Goal: Task Accomplishment & Management: Complete application form

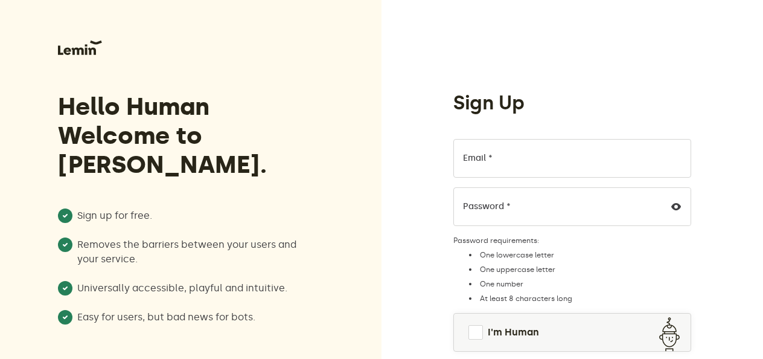
scroll to position [146, 0]
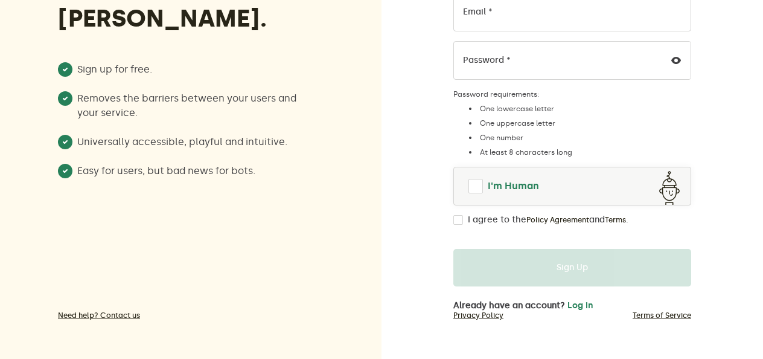
click at [469, 196] on link "I'm Human" at bounding box center [572, 185] width 237 height 29
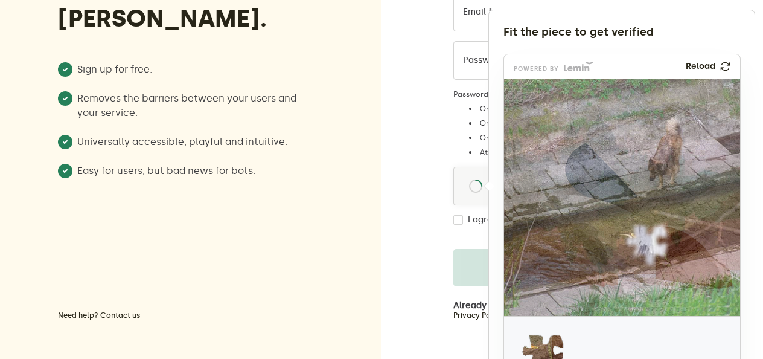
click at [238, 165] on div at bounding box center [381, 179] width 763 height 359
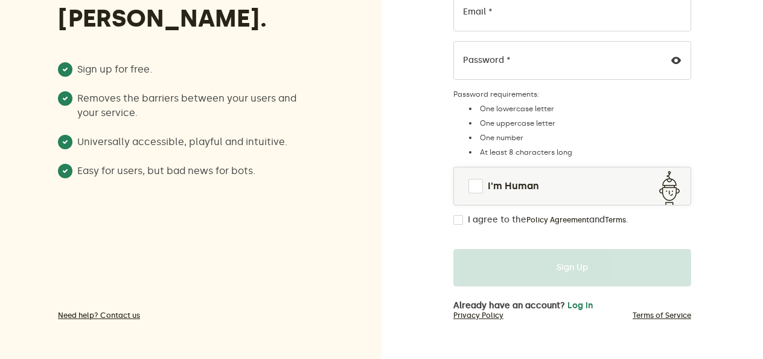
scroll to position [129, 0]
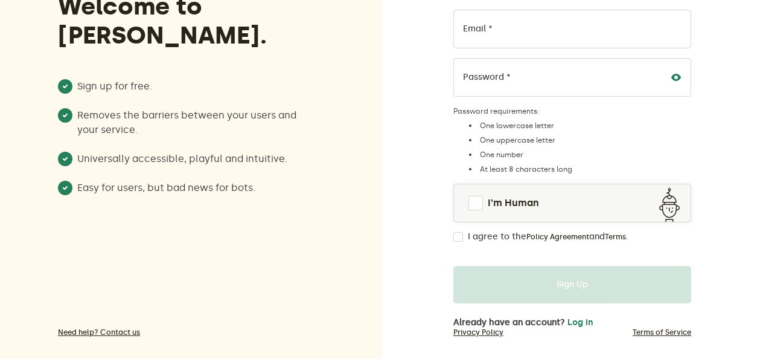
click at [675, 76] on icon at bounding box center [676, 77] width 10 height 10
click at [708, 105] on div "Sign Up Email * Password * Password requirements: One lowercase letter One uppe…" at bounding box center [573, 123] width 382 height 505
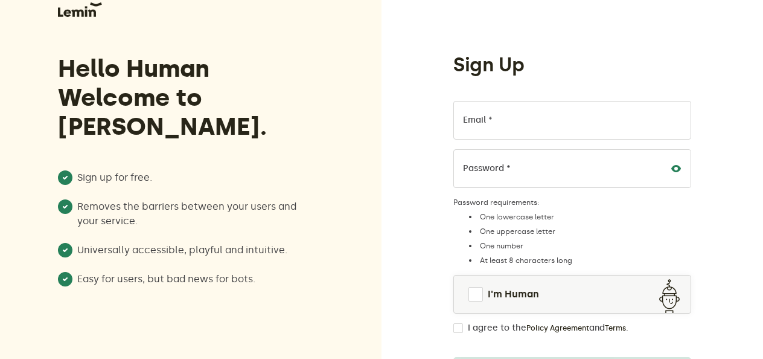
scroll to position [146, 0]
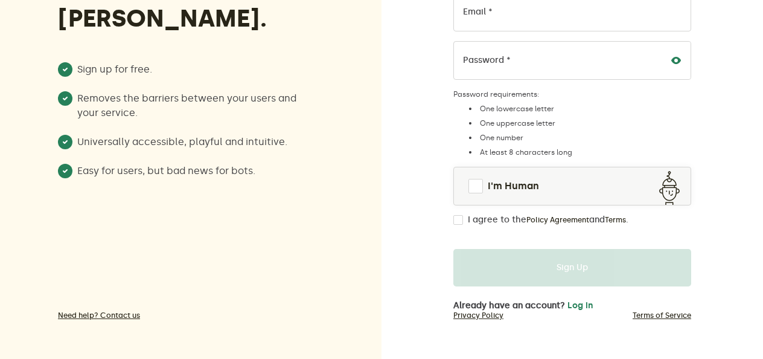
click at [754, 209] on div "Sign Up Email * Password * Password requirements: One lowercase letter One uppe…" at bounding box center [573, 106] width 382 height 505
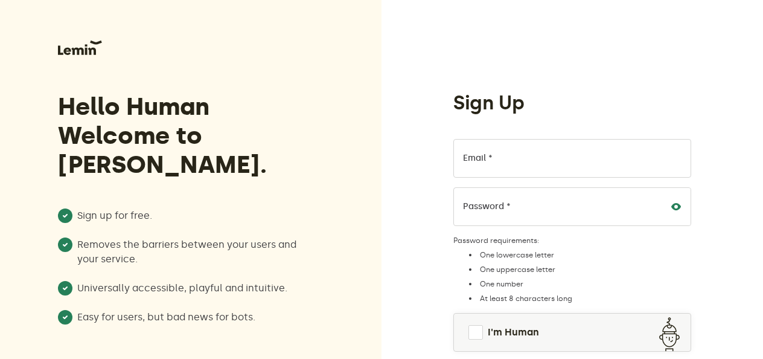
click at [710, 91] on div "Sign Up Email * Password * Password requirements: One lowercase letter One uppe…" at bounding box center [573, 252] width 382 height 505
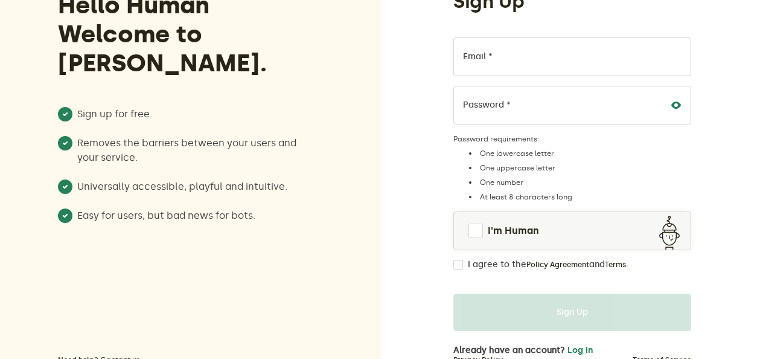
scroll to position [136, 0]
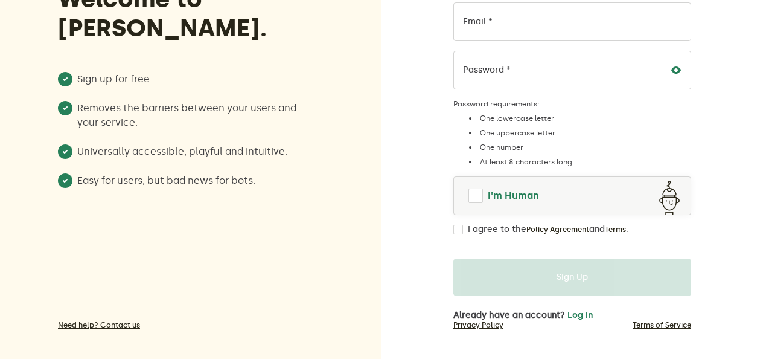
click at [480, 196] on span at bounding box center [475, 195] width 17 height 17
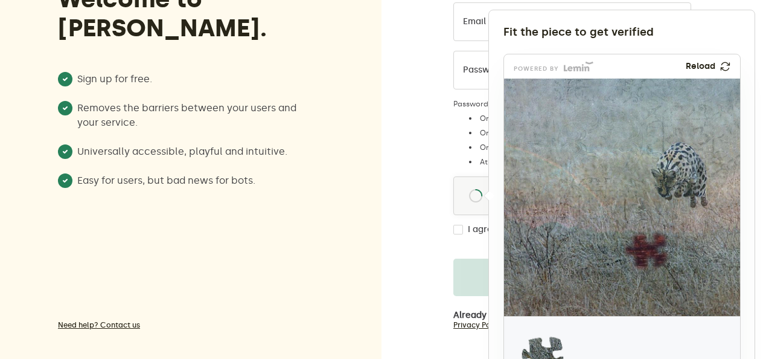
click at [389, 229] on div at bounding box center [381, 179] width 763 height 359
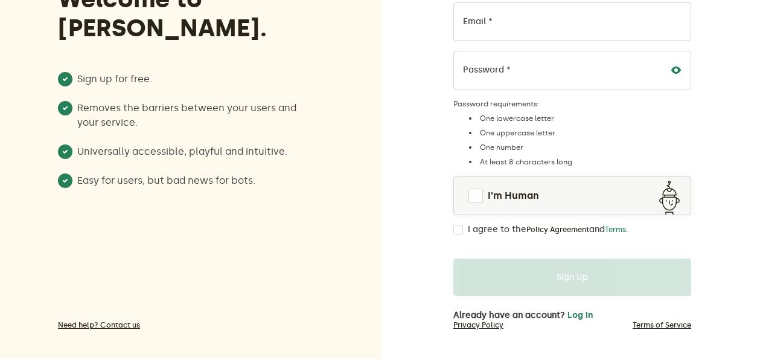
drag, startPoint x: 465, startPoint y: 226, endPoint x: 630, endPoint y: 229, distance: 165.5
click at [630, 229] on div "I agree to the Policy Agreement and Terms ." at bounding box center [572, 230] width 238 height 10
click at [626, 229] on link "Terms" at bounding box center [615, 230] width 21 height 10
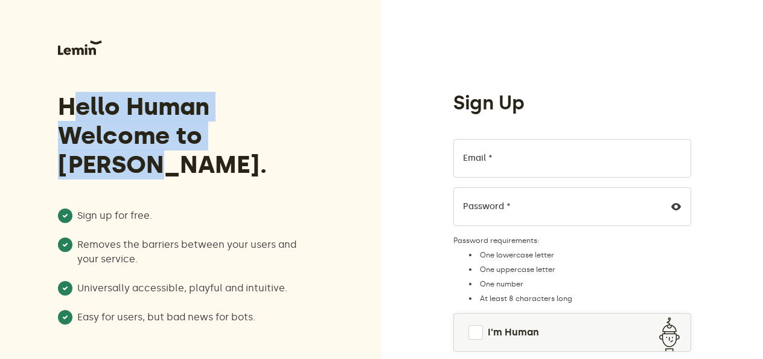
drag, startPoint x: 27, startPoint y: 106, endPoint x: 322, endPoint y: 161, distance: 300.8
click at [322, 161] on div "Hello Human Welcome to [PERSON_NAME]. Sign up for free. Removes the barriers be…" at bounding box center [191, 252] width 382 height 505
click at [56, 115] on div "Hello Human Welcome to [PERSON_NAME]. Sign up for free. Removes the barriers be…" at bounding box center [191, 252] width 382 height 505
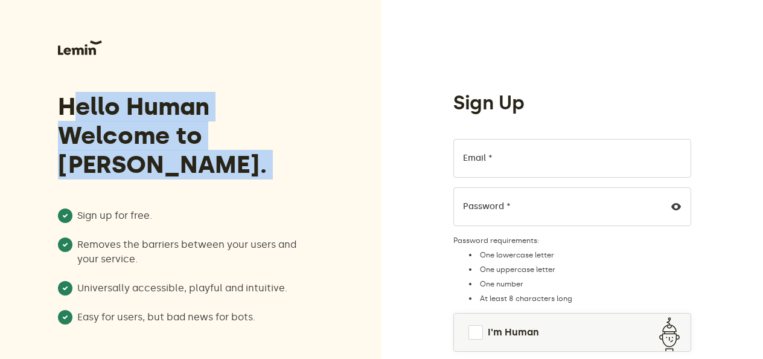
drag, startPoint x: 56, startPoint y: 115, endPoint x: 319, endPoint y: 159, distance: 266.9
click at [319, 159] on div "Hello Human Welcome to Lemin. Sign up for free. Removes the barriers between yo…" at bounding box center [191, 252] width 382 height 505
click at [36, 117] on div "Hello Human Welcome to Lemin. Sign up for free. Removes the barriers between yo…" at bounding box center [191, 252] width 382 height 505
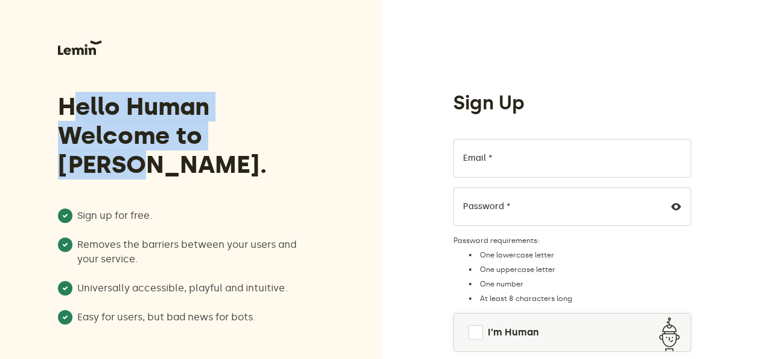
drag, startPoint x: 36, startPoint y: 117, endPoint x: 270, endPoint y: 156, distance: 236.8
click at [270, 156] on div "Hello Human Welcome to Lemin. Sign up for free. Removes the barriers between yo…" at bounding box center [191, 252] width 382 height 505
click at [270, 156] on div "Hello Human Welcome to Lemin. Sign up for free. Removes the barriers between yo…" at bounding box center [187, 189] width 259 height 300
click at [53, 100] on div "Hello Human Welcome to Lemin. Sign up for free. Removes the barriers between yo…" at bounding box center [191, 252] width 382 height 505
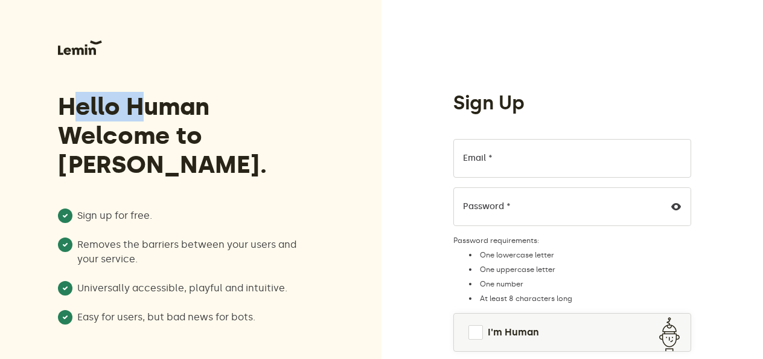
click at [53, 100] on div "Hello Human Welcome to Lemin. Sign up for free. Removes the barriers between yo…" at bounding box center [191, 252] width 382 height 505
click at [54, 101] on div "Hello Human Welcome to Lemin. Sign up for free. Removes the barriers between yo…" at bounding box center [191, 252] width 382 height 505
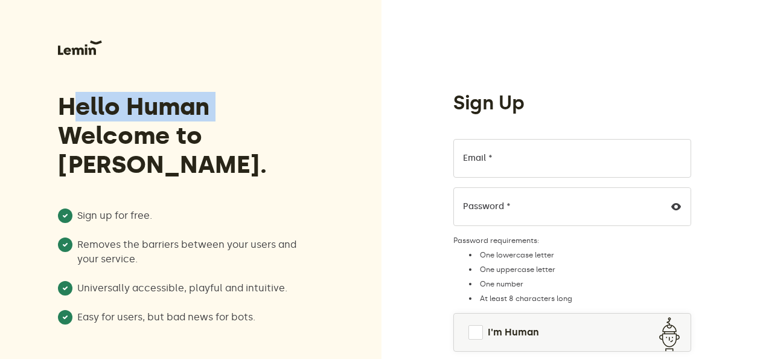
click at [54, 101] on div "Hello Human Welcome to Lemin. Sign up for free. Removes the barriers between yo…" at bounding box center [191, 252] width 382 height 505
click at [59, 104] on h3 "Hello Human Welcome to Lemin." at bounding box center [187, 135] width 259 height 87
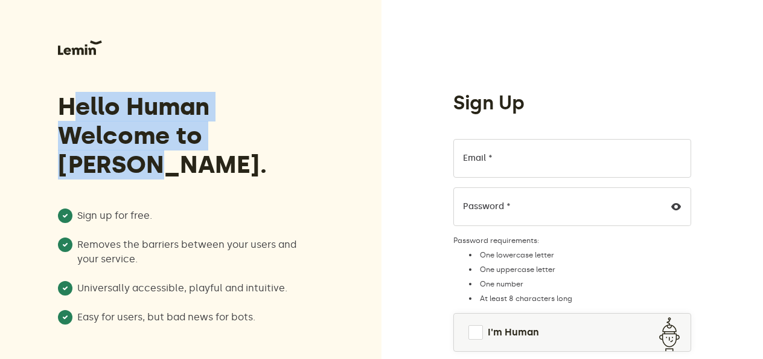
drag, startPoint x: 59, startPoint y: 104, endPoint x: 296, endPoint y: 124, distance: 237.6
click at [296, 124] on h3 "Hello Human Welcome to Lemin." at bounding box center [187, 135] width 259 height 87
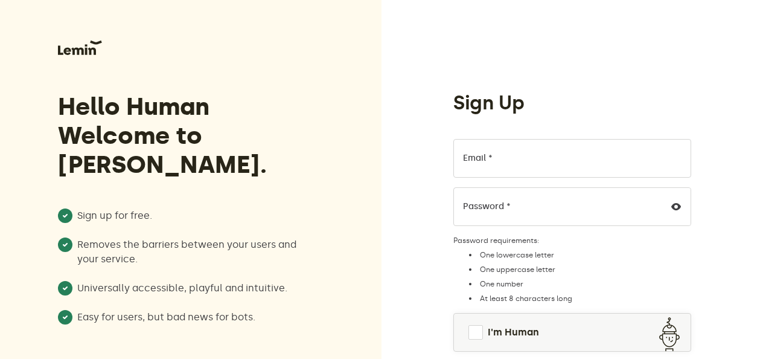
click at [324, 257] on div "Hello Human Welcome to Lemin. Sign up for free. Removes the barriers between yo…" at bounding box center [191, 252] width 382 height 505
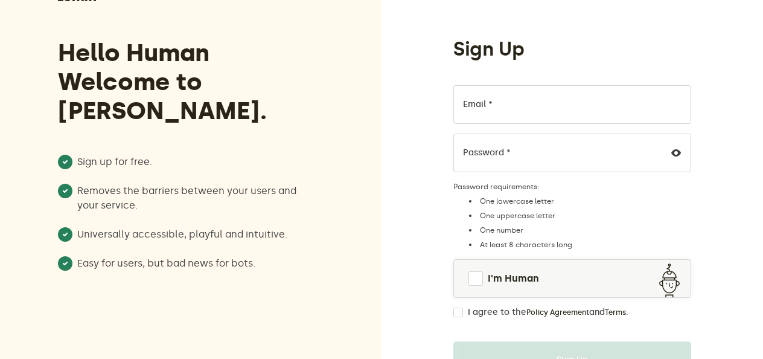
scroll to position [27, 0]
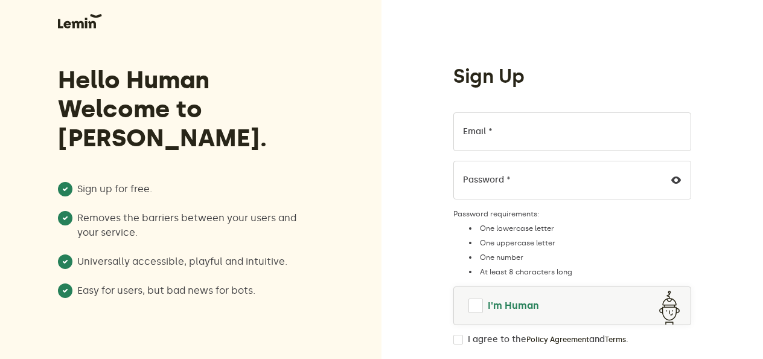
click at [478, 303] on span at bounding box center [476, 305] width 14 height 14
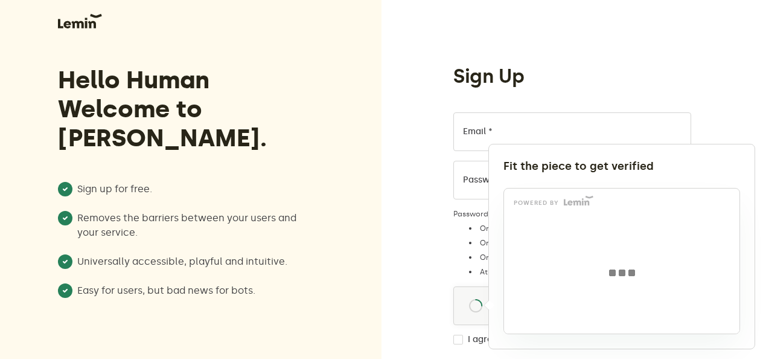
click at [424, 273] on div at bounding box center [381, 179] width 763 height 359
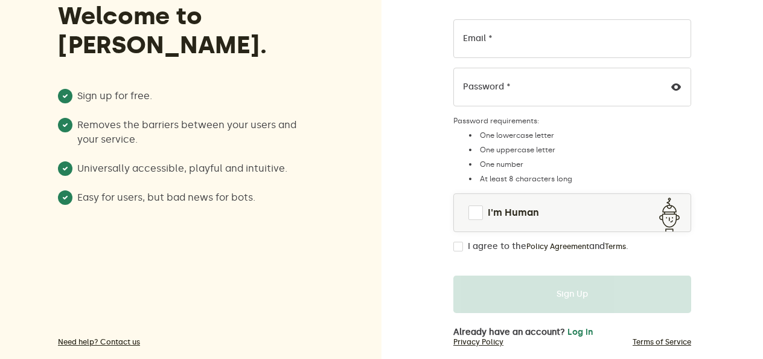
scroll to position [146, 0]
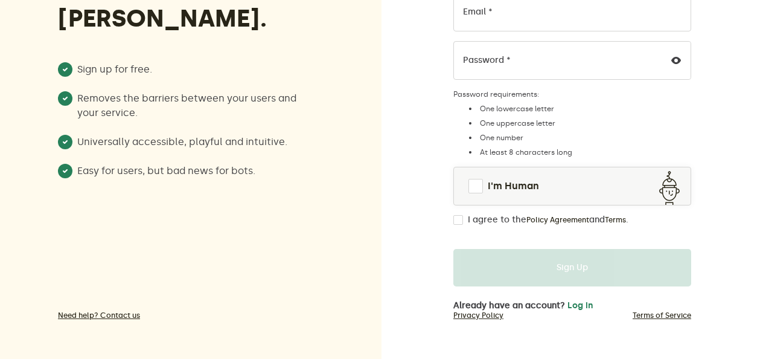
click at [739, 219] on div "Sign Up Email * Password * Password requirements: One lowercase letter One uppe…" at bounding box center [573, 106] width 382 height 505
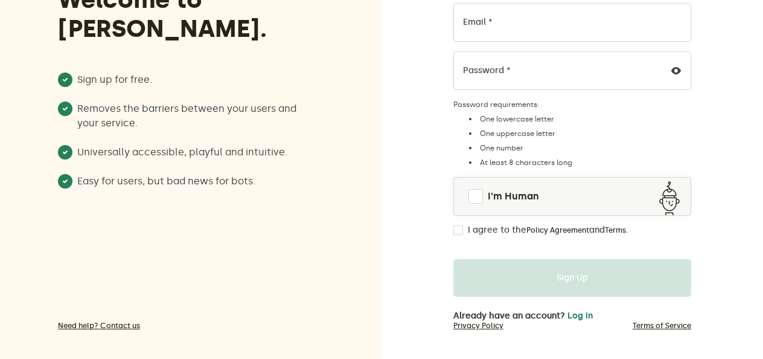
click at [749, 248] on div "Sign Up Email * Password * Password requirements: One lowercase letter One uppe…" at bounding box center [573, 116] width 382 height 505
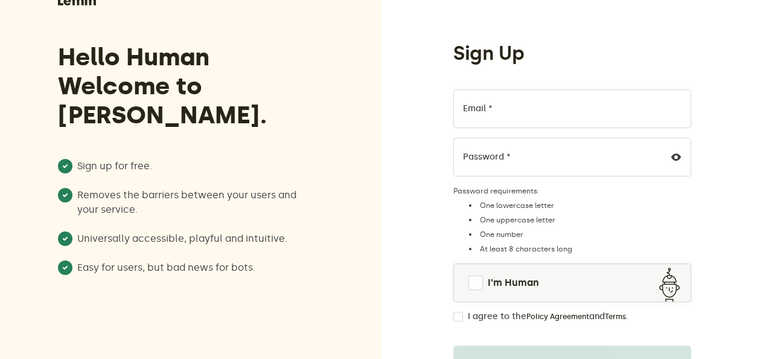
scroll to position [0, 0]
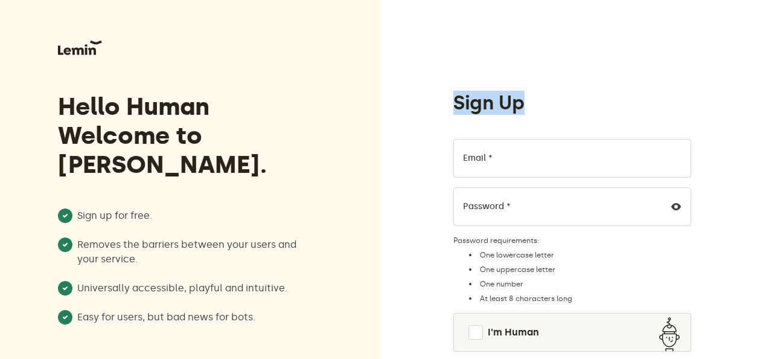
drag, startPoint x: 449, startPoint y: 111, endPoint x: 592, endPoint y: 127, distance: 144.0
click at [592, 127] on div "Sign Up Email * Password * Password requirements: One lowercase letter One uppe…" at bounding box center [572, 274] width 257 height 366
drag, startPoint x: 534, startPoint y: 103, endPoint x: 432, endPoint y: 101, distance: 102.0
click at [432, 101] on div "Sign Up Email * Password * Password requirements: One lowercase letter One uppe…" at bounding box center [573, 252] width 382 height 505
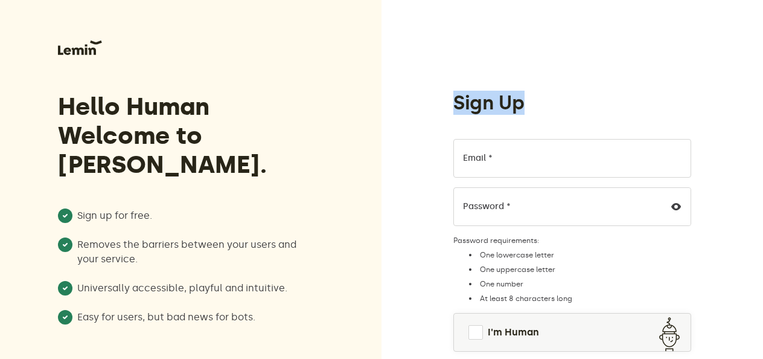
click at [432, 101] on div "Sign Up Email * Password * Password requirements: One lowercase letter One uppe…" at bounding box center [573, 252] width 382 height 505
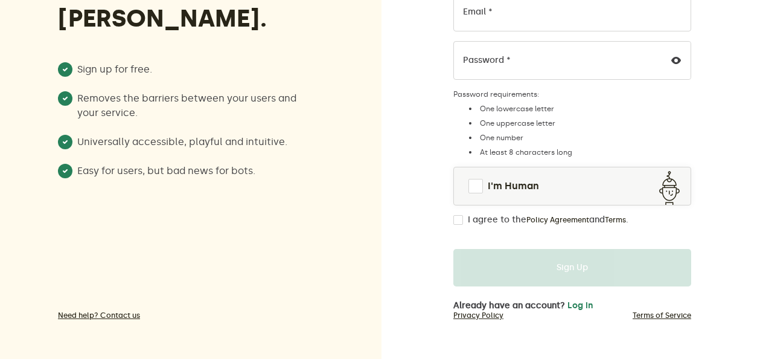
click at [736, 273] on div "Sign Up Email * Password * Password requirements: One lowercase letter One uppe…" at bounding box center [573, 106] width 382 height 505
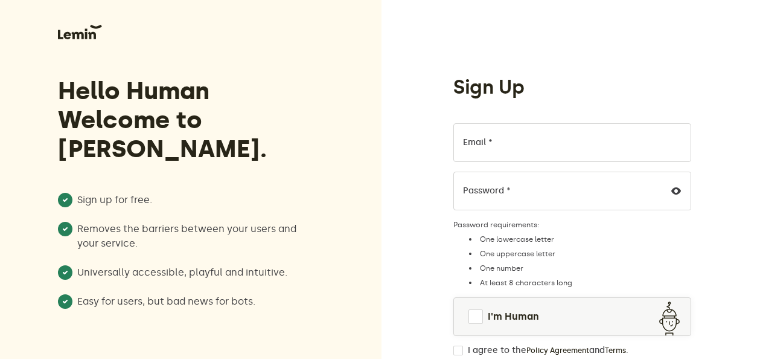
click at [725, 210] on div "Sign Up Email * Password * Password requirements: One lowercase letter One uppe…" at bounding box center [573, 236] width 382 height 505
click at [679, 232] on div "Password requirements: One lowercase letter One uppercase letter One number At …" at bounding box center [572, 254] width 238 height 68
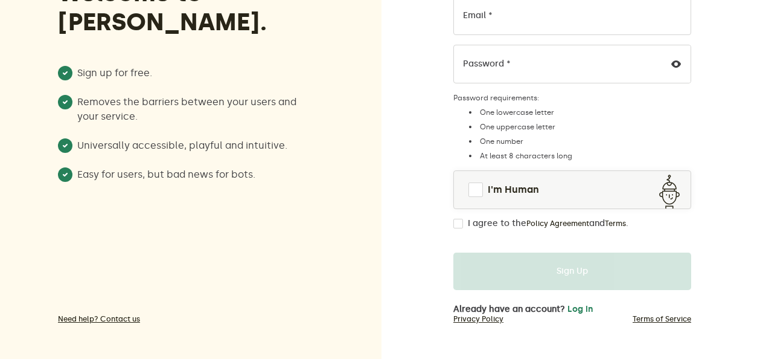
scroll to position [146, 0]
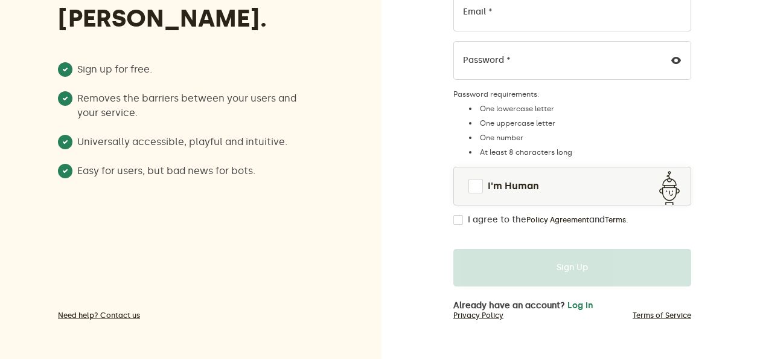
click at [391, 245] on div "Sign Up Email * Password * Password requirements: One lowercase letter One uppe…" at bounding box center [573, 106] width 382 height 505
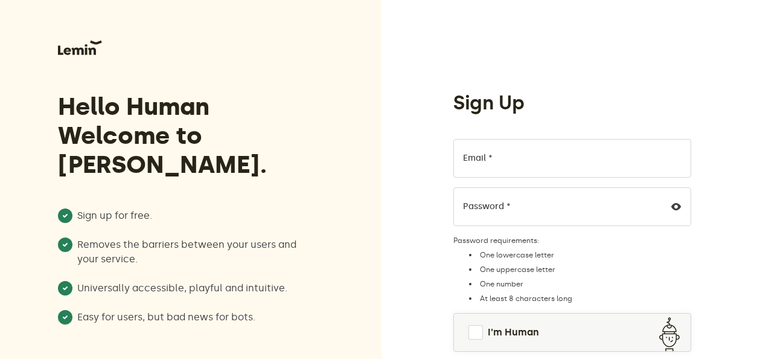
click at [661, 86] on div "Sign Up Email * Password * Password requirements: One lowercase letter One uppe…" at bounding box center [572, 252] width 238 height 427
drag, startPoint x: 689, startPoint y: 105, endPoint x: 767, endPoint y: 138, distance: 84.4
click at [763, 138] on html "Hello Human Welcome to [PERSON_NAME]. Sign up for free. Removes the barriers be…" at bounding box center [381, 252] width 763 height 505
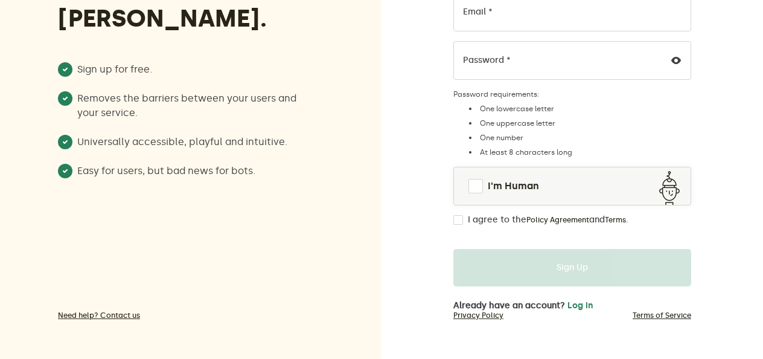
click at [753, 276] on div "Sign Up Email * Password * Password requirements: One lowercase letter One uppe…" at bounding box center [573, 106] width 382 height 505
drag, startPoint x: 706, startPoint y: 251, endPoint x: 770, endPoint y: 293, distance: 76.2
click at [763, 293] on html "Hello Human Welcome to [PERSON_NAME]. Sign up for free. Removes the barriers be…" at bounding box center [381, 106] width 763 height 505
drag, startPoint x: 767, startPoint y: 293, endPoint x: 743, endPoint y: 150, distance: 145.2
click at [743, 150] on div "Sign Up Email * Password * Password requirements: One lowercase letter One uppe…" at bounding box center [573, 106] width 382 height 505
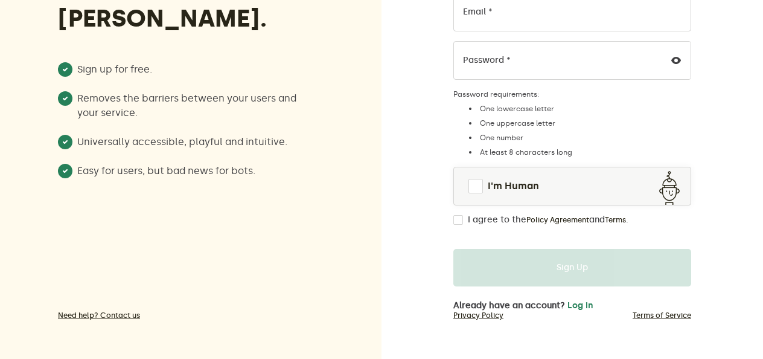
drag, startPoint x: 761, startPoint y: 159, endPoint x: 765, endPoint y: 164, distance: 6.4
click at [763, 164] on html "Hello Human Welcome to [PERSON_NAME]. Sign up for free. Removes the barriers be…" at bounding box center [381, 106] width 763 height 505
click at [713, 145] on div "Sign Up Email * Password * Password requirements: One lowercase letter One uppe…" at bounding box center [573, 106] width 382 height 505
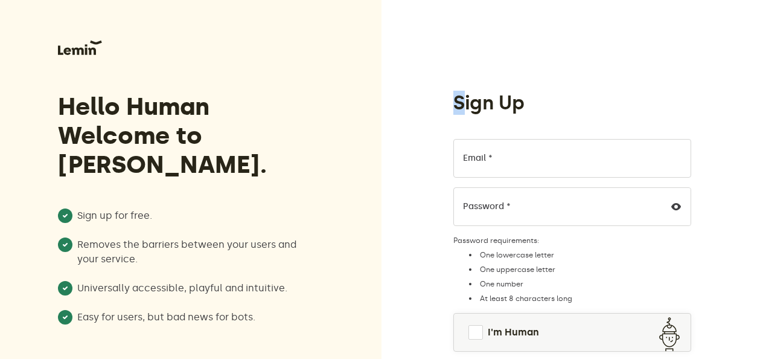
drag, startPoint x: 462, startPoint y: 101, endPoint x: 444, endPoint y: 104, distance: 18.4
click at [444, 104] on div "Sign Up Email * Password * Password requirements: One lowercase letter One uppe…" at bounding box center [572, 274] width 257 height 366
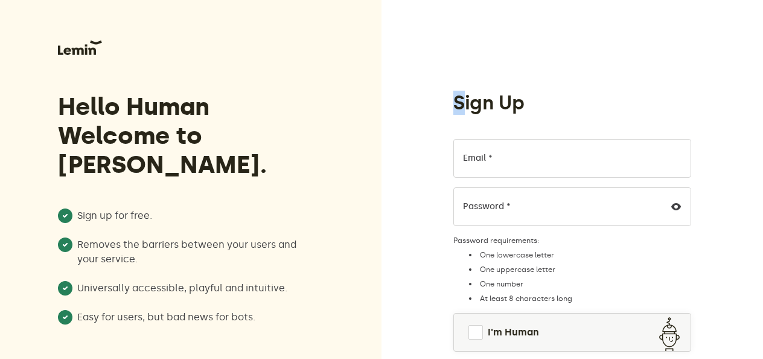
click at [458, 107] on h1 "Sign Up" at bounding box center [488, 103] width 71 height 24
drag, startPoint x: 528, startPoint y: 103, endPoint x: 433, endPoint y: 107, distance: 94.3
click at [433, 107] on div "Sign Up Email * Password * Password requirements: One lowercase letter One uppe…" at bounding box center [573, 252] width 382 height 505
click at [559, 110] on div "Sign Up" at bounding box center [572, 103] width 238 height 24
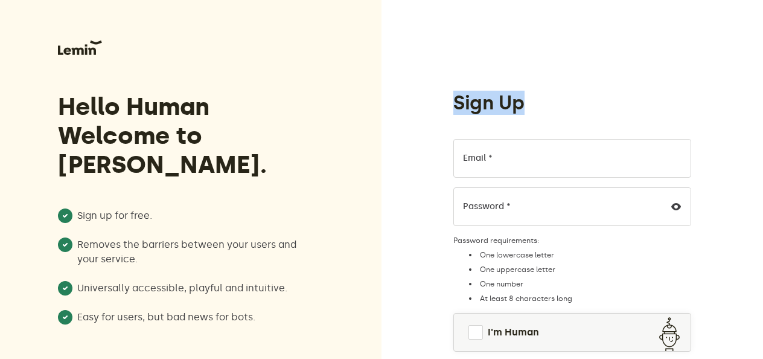
drag, startPoint x: 559, startPoint y: 110, endPoint x: 453, endPoint y: 100, distance: 106.8
click at [453, 100] on div "Sign Up" at bounding box center [572, 103] width 238 height 24
click at [453, 100] on div "Sign Up Email * Password * Password requirements: One lowercase letter One uppe…" at bounding box center [572, 274] width 257 height 366
click at [568, 103] on div "Sign Up" at bounding box center [572, 103] width 238 height 24
drag, startPoint x: 533, startPoint y: 107, endPoint x: 465, endPoint y: 106, distance: 67.6
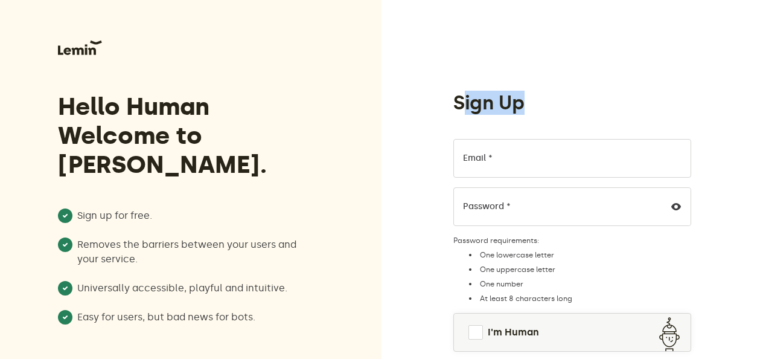
click at [465, 106] on div "Sign Up" at bounding box center [572, 103] width 238 height 24
drag, startPoint x: 465, startPoint y: 106, endPoint x: 452, endPoint y: 103, distance: 13.6
click at [452, 103] on div "Sign Up Email * Password * Password requirements: One lowercase letter One uppe…" at bounding box center [572, 274] width 257 height 366
drag, startPoint x: 452, startPoint y: 103, endPoint x: 526, endPoint y: 107, distance: 75.0
click at [526, 107] on div "Sign Up Email * Password * Password requirements: One lowercase letter One uppe…" at bounding box center [572, 274] width 257 height 366
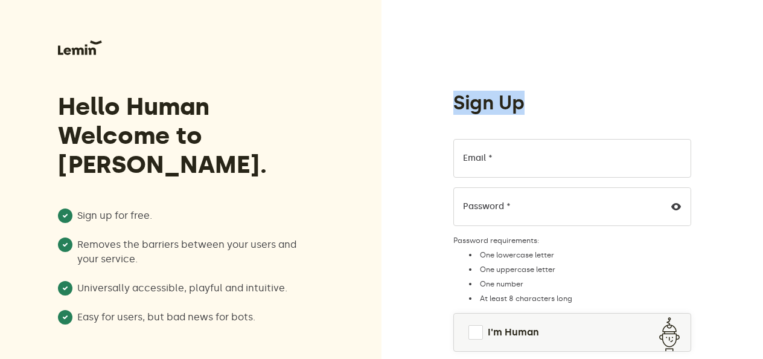
click at [526, 107] on div "Sign Up" at bounding box center [572, 103] width 238 height 24
click at [458, 95] on h1 "Sign Up" at bounding box center [488, 103] width 71 height 24
